Goal: Check status

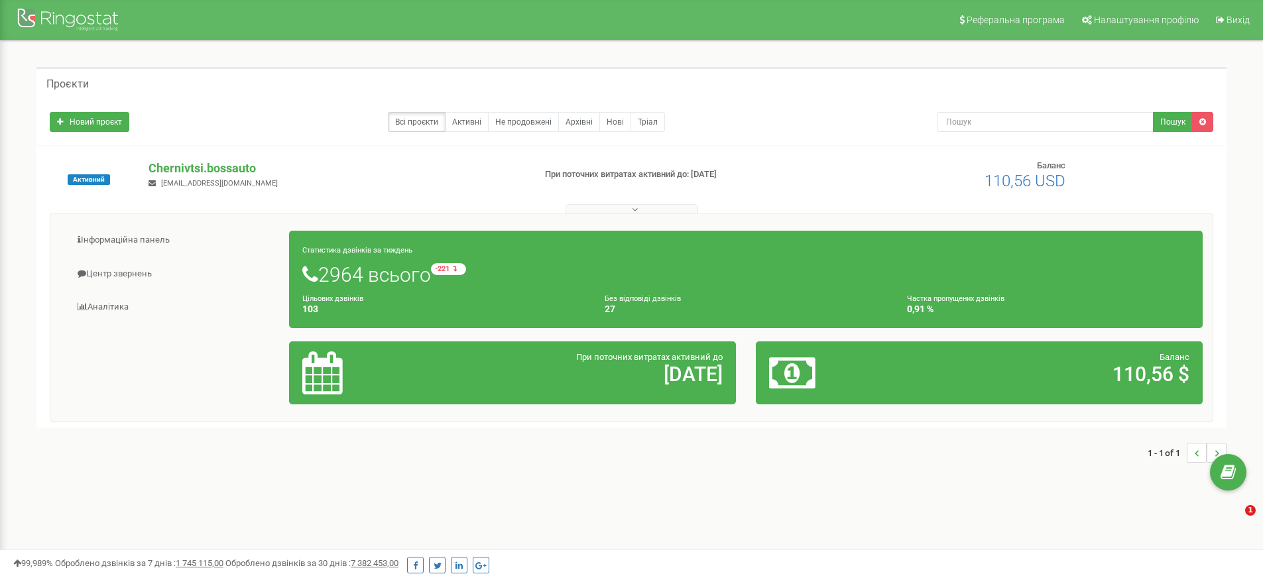
click at [120, 313] on link "Аналiтика" at bounding box center [174, 307] width 229 height 32
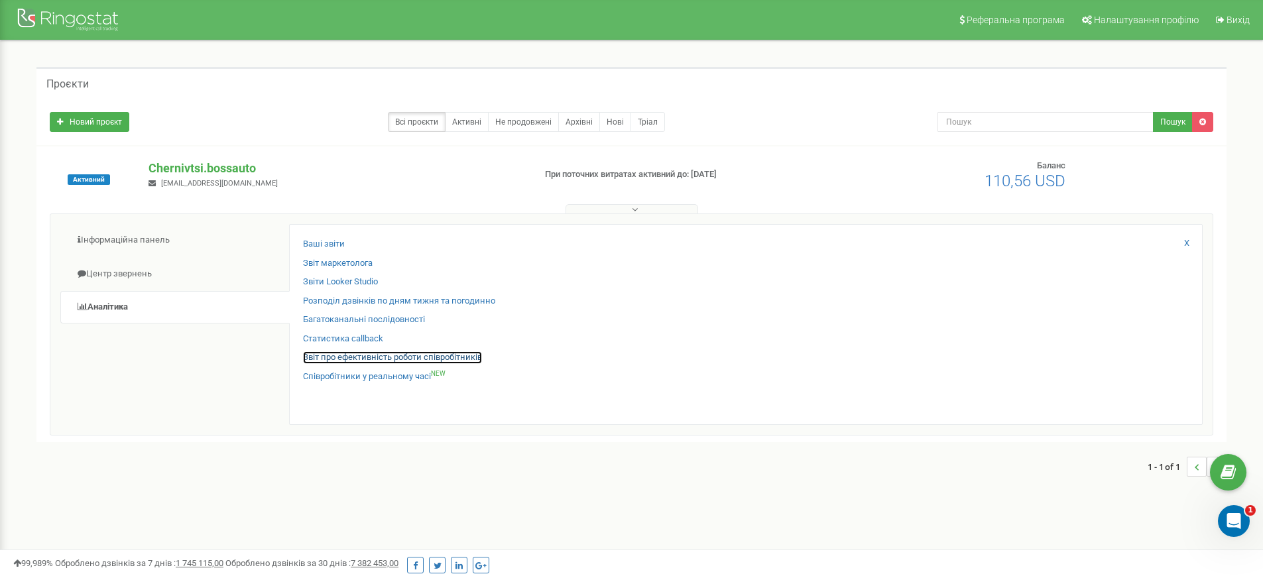
click at [371, 355] on link "Звіт про ефективність роботи співробітників" at bounding box center [392, 357] width 179 height 13
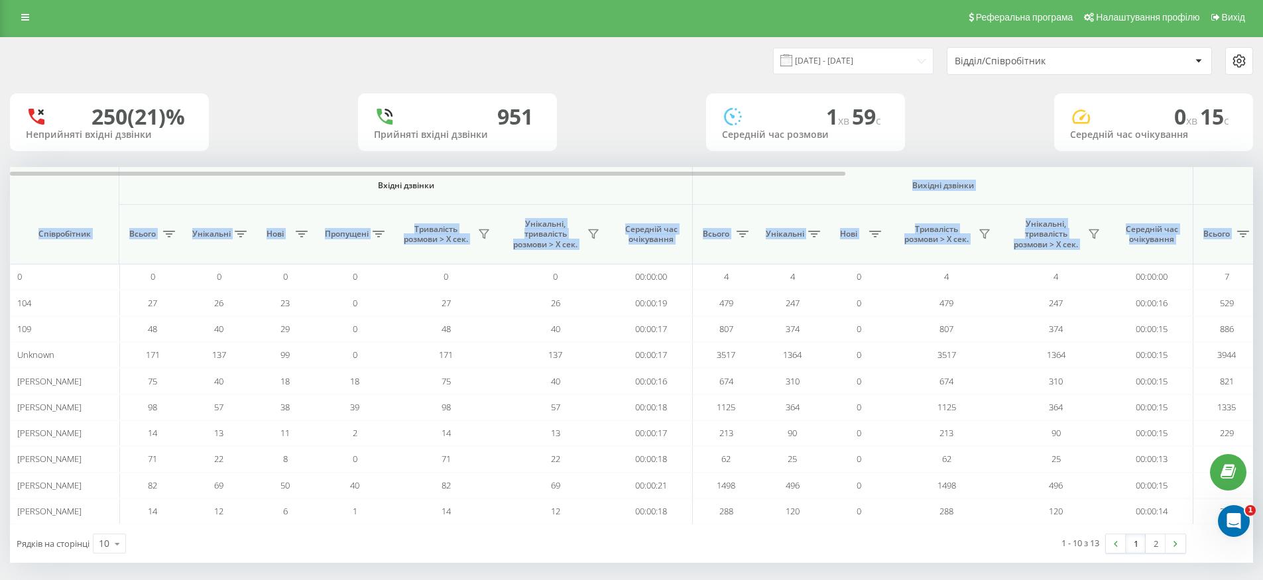
drag, startPoint x: 765, startPoint y: 171, endPoint x: 1173, endPoint y: 166, distance: 407.7
click at [1173, 166] on div "22.08.2025 - 22.09.2025 Відділ/Співробітник 250 (21)% Неприйняті вхідні дзвінки…" at bounding box center [631, 300] width 1243 height 525
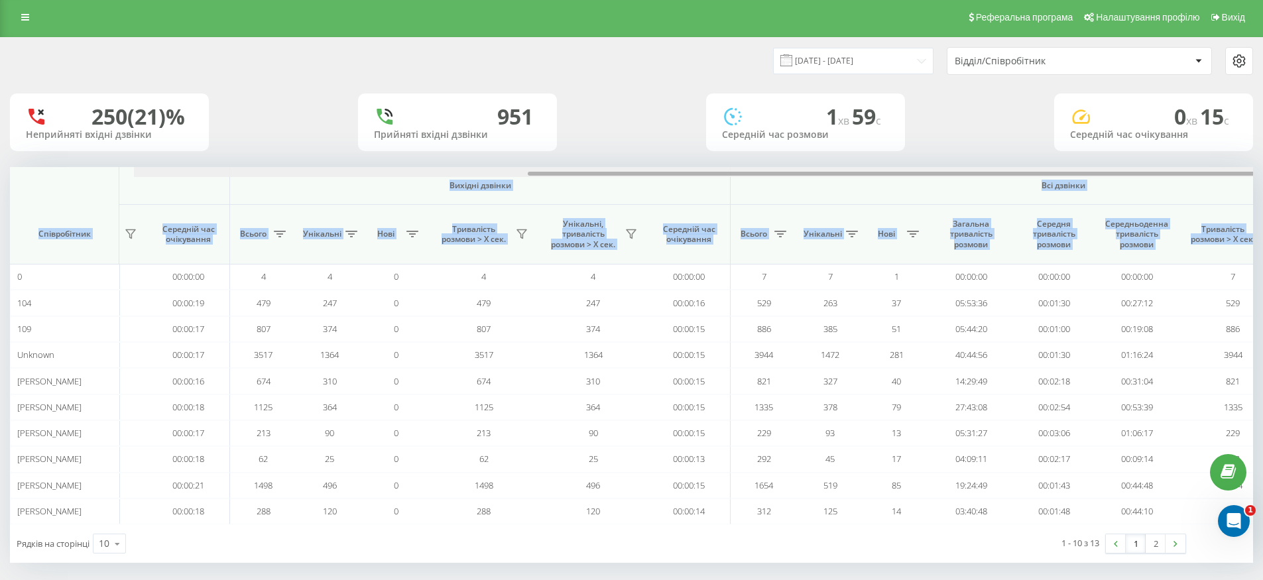
scroll to position [0, 607]
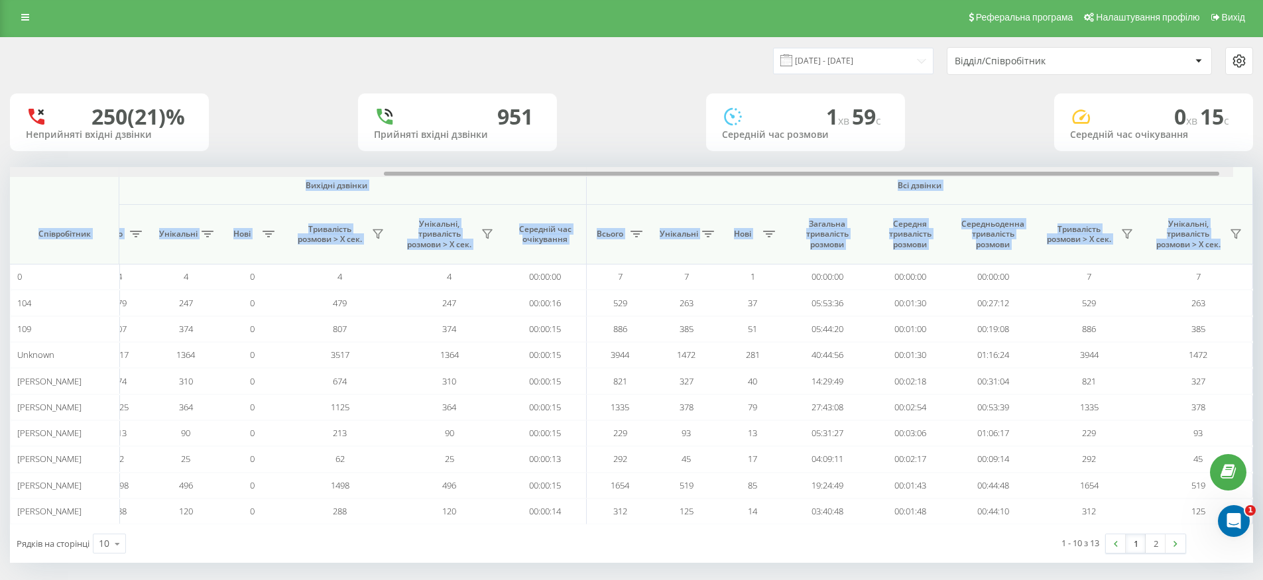
drag, startPoint x: 823, startPoint y: 174, endPoint x: 1272, endPoint y: 160, distance: 449.0
click at [1262, 160] on html "Chernivtsi.bossauto Проекти Chernivtsi.bossauto Дашборд Центр звернень Аналiтик…" at bounding box center [631, 287] width 1263 height 580
click at [838, 57] on input "22.08.2025 - 22.09.2025" at bounding box center [853, 61] width 160 height 26
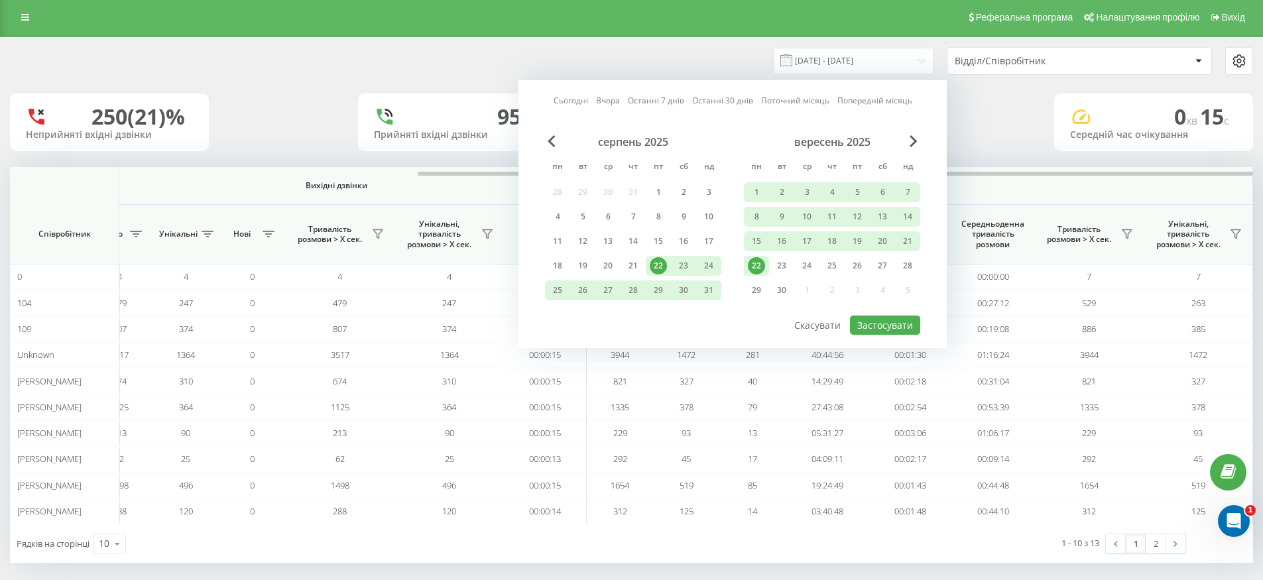
click at [757, 265] on div "22" at bounding box center [756, 265] width 17 height 17
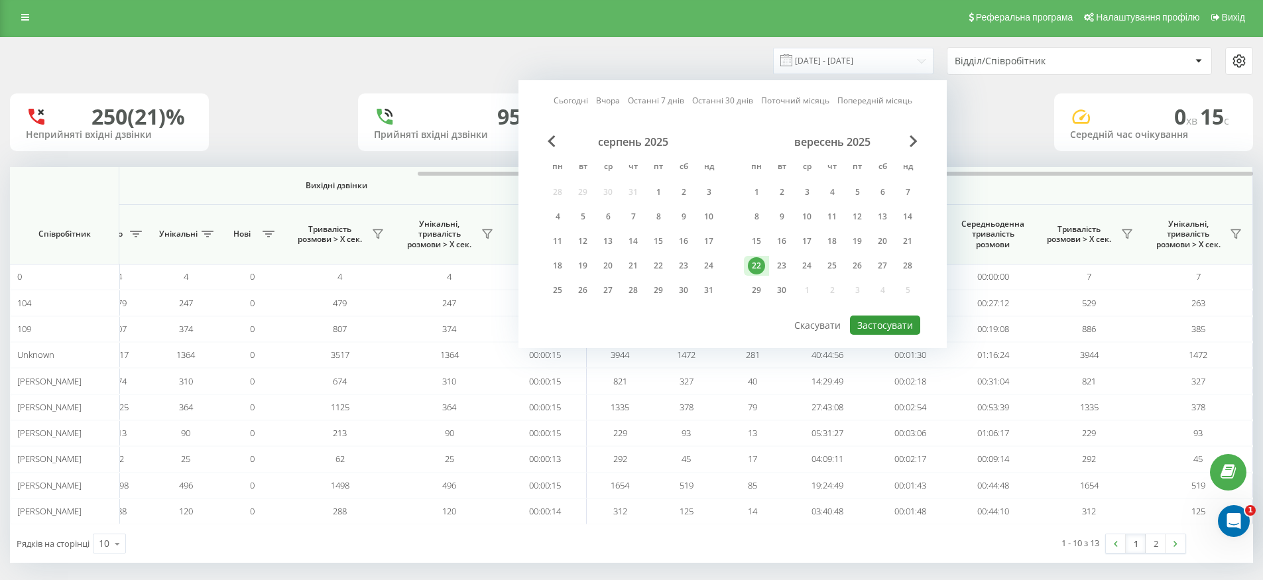
click at [882, 331] on button "Застосувати" at bounding box center [885, 325] width 70 height 19
type input "22.09.2025 - 22.09.2025"
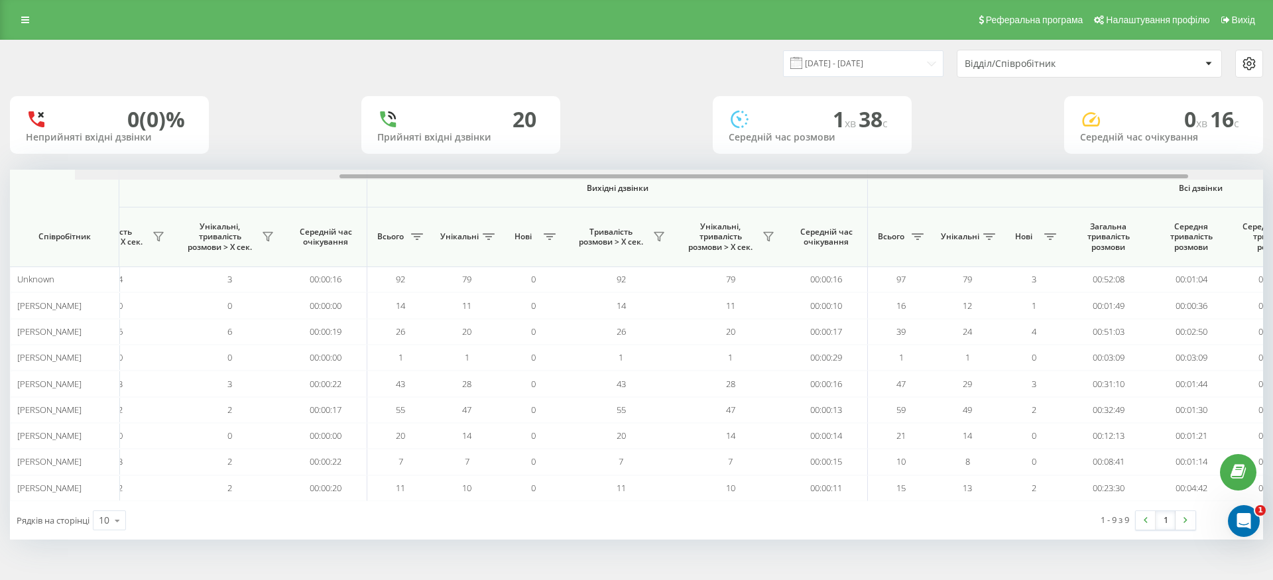
scroll to position [0, 597]
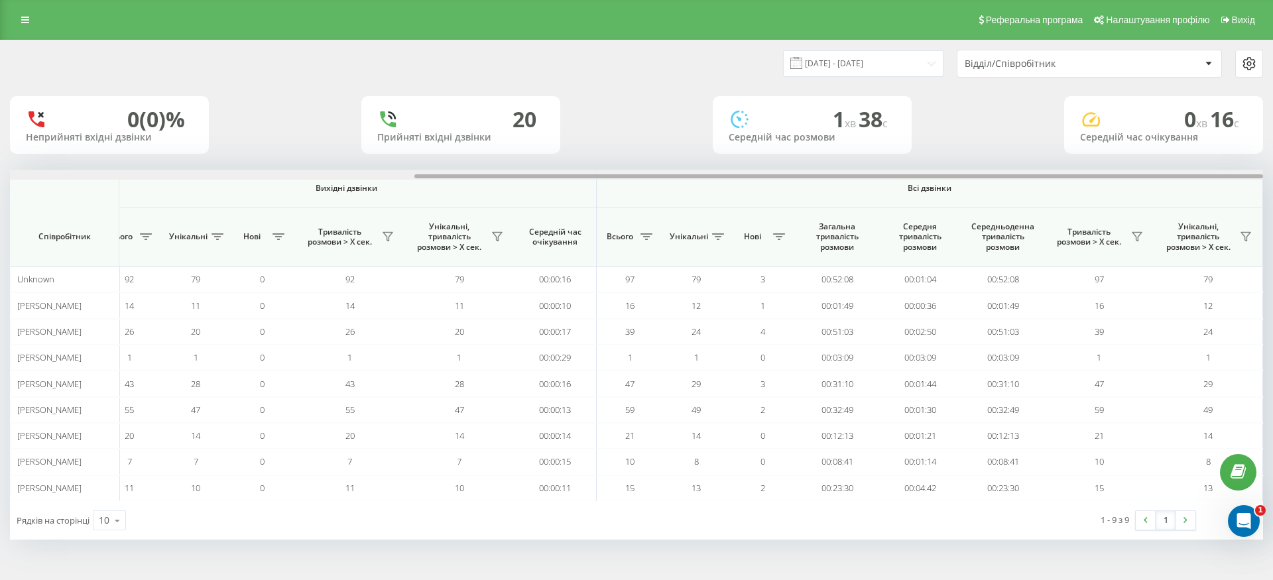
drag, startPoint x: 823, startPoint y: 174, endPoint x: 1272, endPoint y: 148, distance: 450.2
click at [1262, 148] on div "22.09.2025 - 22.09.2025 Відділ/Співробітник 0 (0)% Неприйняті вхідні дзвінки 20…" at bounding box center [636, 303] width 1273 height 526
drag, startPoint x: 845, startPoint y: 176, endPoint x: 1239, endPoint y: 203, distance: 394.7
click at [1226, 203] on div "Вхідні дзвінки Вихідні дзвінки Всі дзвінки Співробітник Всього Унікальні Нові П…" at bounding box center [636, 335] width 1253 height 331
